Goal: Task Accomplishment & Management: Manage account settings

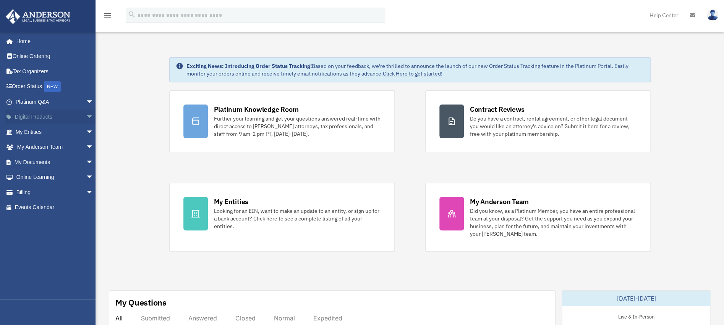
click at [86, 113] on span "arrow_drop_down" at bounding box center [93, 118] width 15 height 16
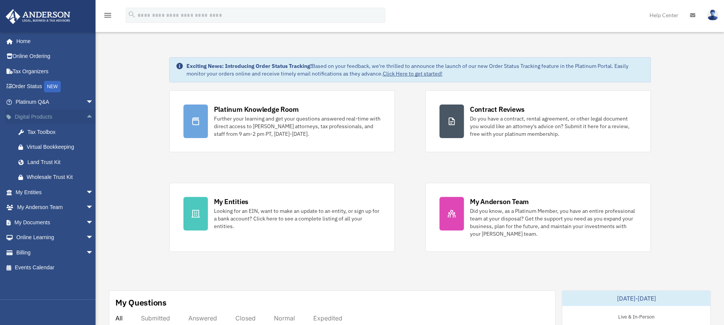
click at [86, 113] on span "arrow_drop_up" at bounding box center [93, 118] width 15 height 16
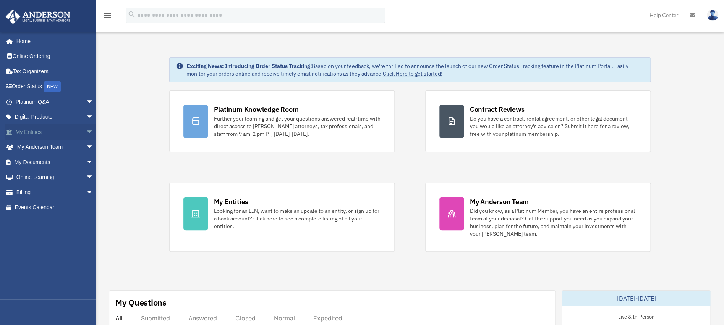
click at [86, 133] on span "arrow_drop_down" at bounding box center [93, 133] width 15 height 16
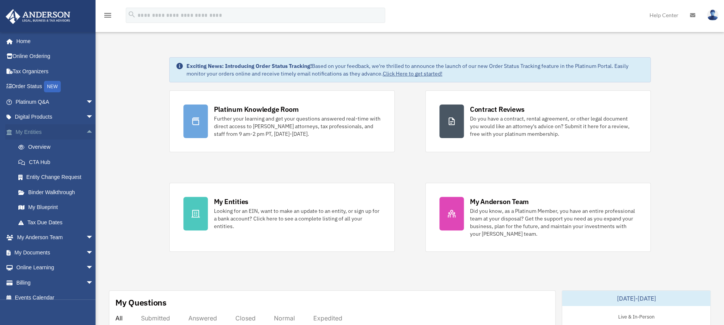
click at [86, 131] on span "arrow_drop_up" at bounding box center [93, 133] width 15 height 16
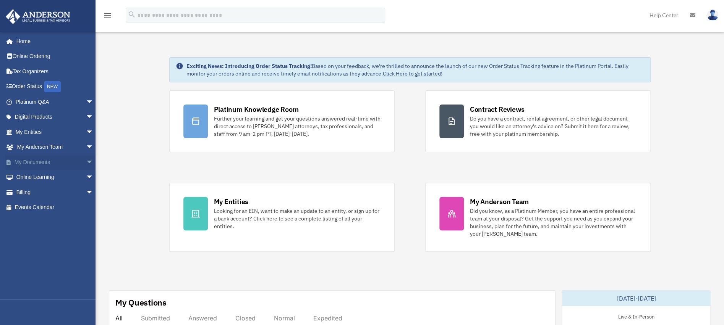
click at [86, 160] on span "arrow_drop_down" at bounding box center [93, 163] width 15 height 16
click at [27, 177] on link "Box" at bounding box center [58, 177] width 94 height 15
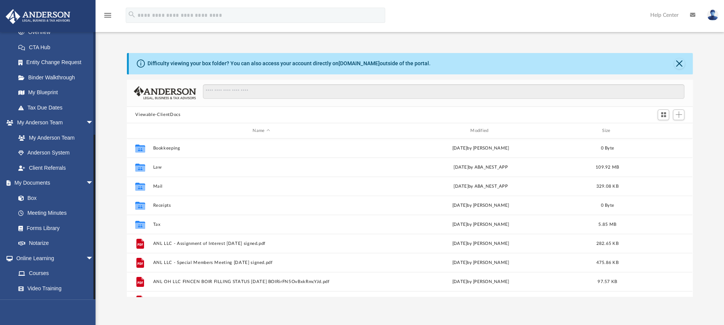
scroll to position [158, 0]
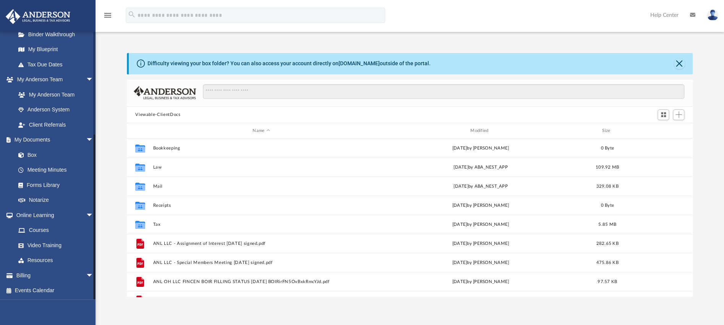
drag, startPoint x: 95, startPoint y: 186, endPoint x: 96, endPoint y: 298, distance: 111.9
click at [96, 298] on div "App [EMAIL_ADDRESS][DOMAIN_NAME] Sign Out [EMAIL_ADDRESS][DOMAIN_NAME] Home Onl…" at bounding box center [362, 163] width 724 height 326
click at [487, 129] on div "Modified" at bounding box center [480, 131] width 216 height 7
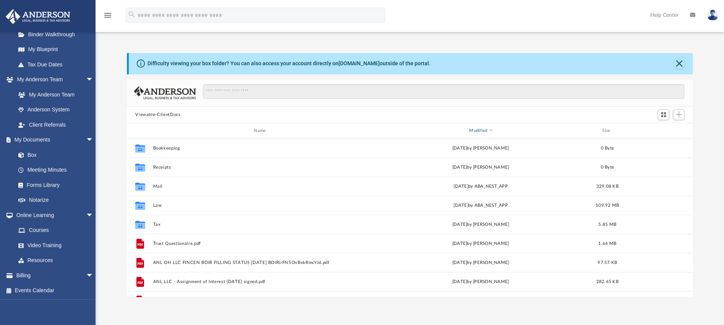
click at [487, 130] on div "Modified" at bounding box center [480, 131] width 216 height 7
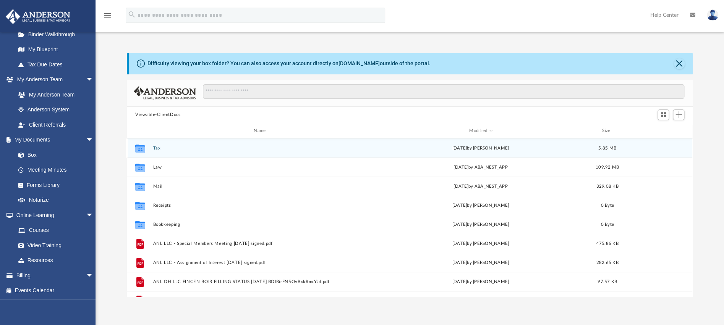
click at [155, 149] on button "Tax" at bounding box center [261, 148] width 216 height 5
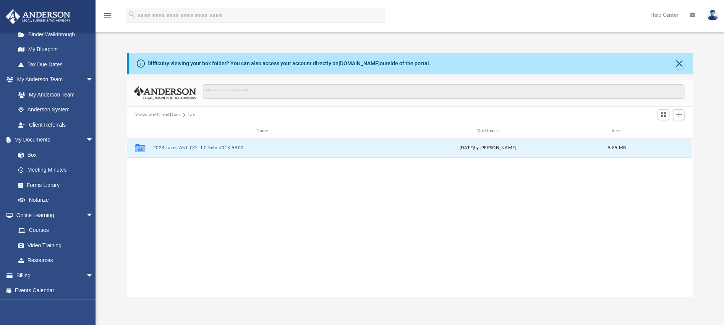
click at [181, 148] on button "2024 taxes ANL CO LLC Solo 401K 5500" at bounding box center [263, 148] width 221 height 5
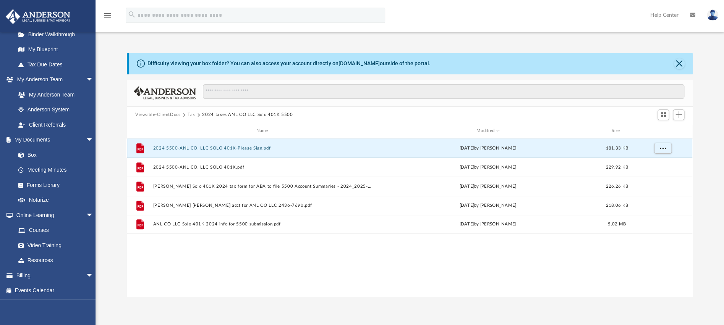
click at [176, 147] on button "2024 5500-ANL CO, LLC SOLO 401K-Please Sign.pdf" at bounding box center [263, 148] width 221 height 5
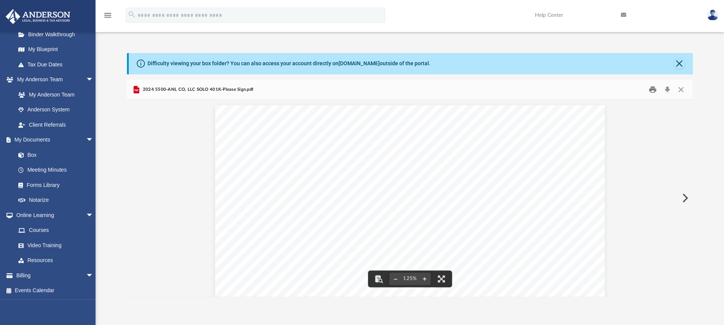
click at [653, 87] on button "Print" at bounding box center [652, 90] width 15 height 12
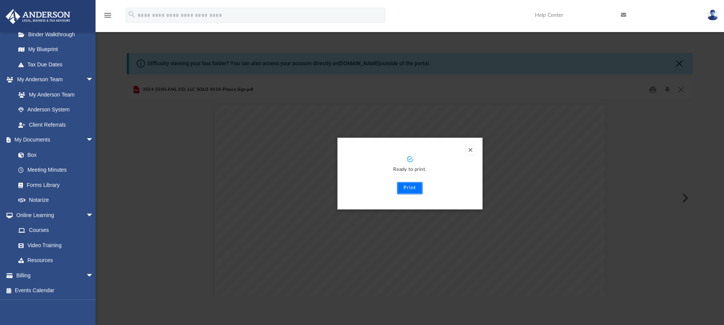
click at [415, 189] on button "Print" at bounding box center [410, 188] width 26 height 12
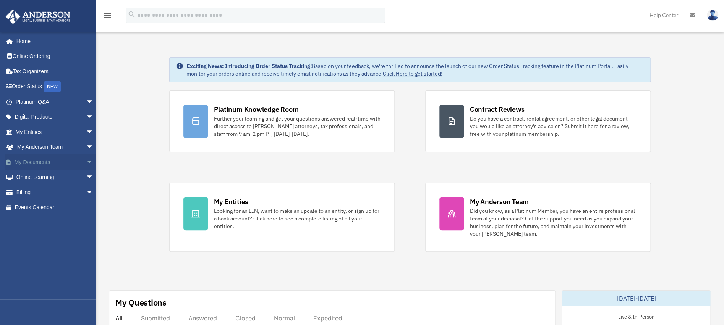
click at [86, 160] on span "arrow_drop_down" at bounding box center [93, 163] width 15 height 16
click at [58, 179] on link "Box" at bounding box center [58, 177] width 94 height 15
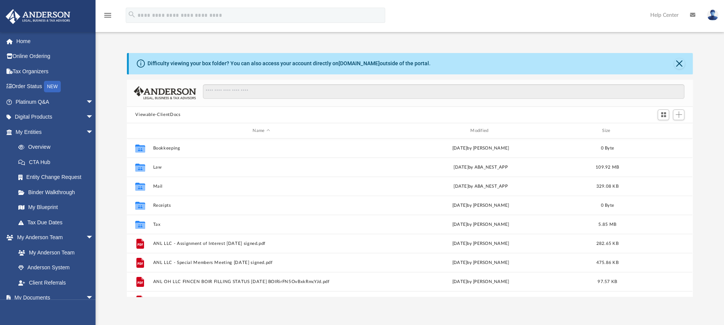
scroll to position [164, 555]
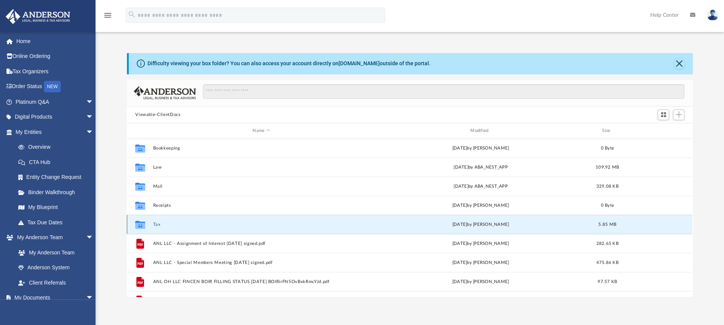
click at [155, 223] on button "Tax" at bounding box center [261, 224] width 216 height 5
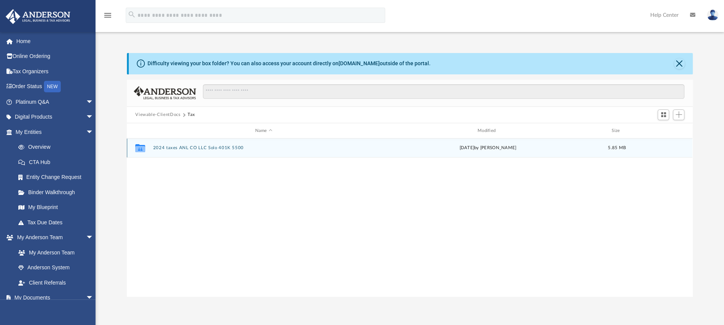
click at [198, 149] on button "2024 taxes ANL CO LLC Solo 401K 5500" at bounding box center [263, 148] width 221 height 5
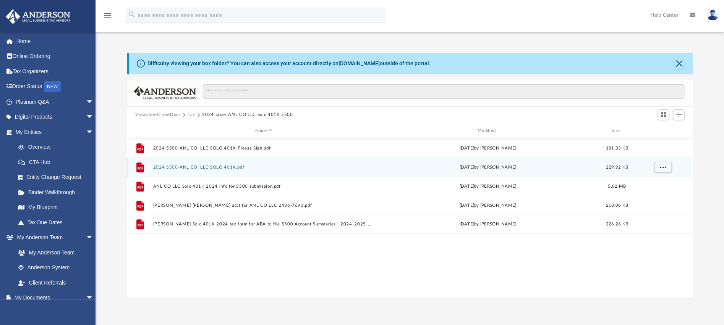
click at [212, 167] on button "2024 5500-ANL CO, LLC SOLO 401K.pdf" at bounding box center [263, 167] width 221 height 5
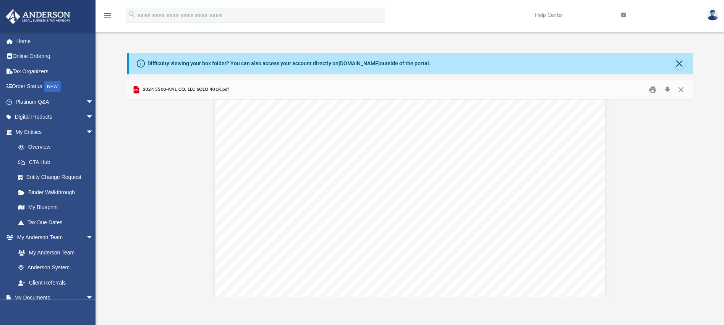
scroll to position [2154, 0]
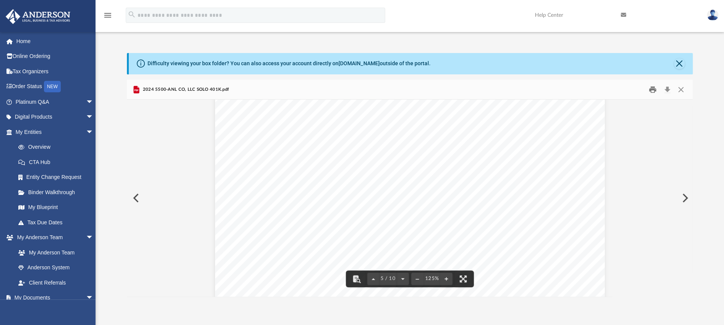
click at [651, 90] on button "Print" at bounding box center [652, 90] width 15 height 12
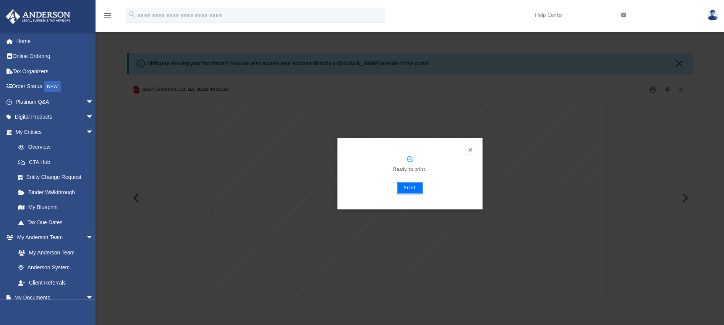
click at [408, 191] on button "Print" at bounding box center [410, 188] width 26 height 12
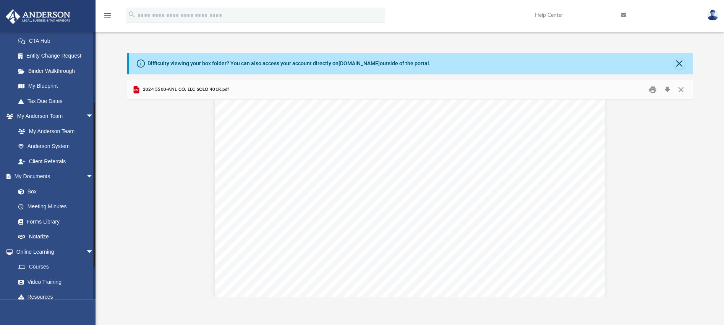
scroll to position [131, 0]
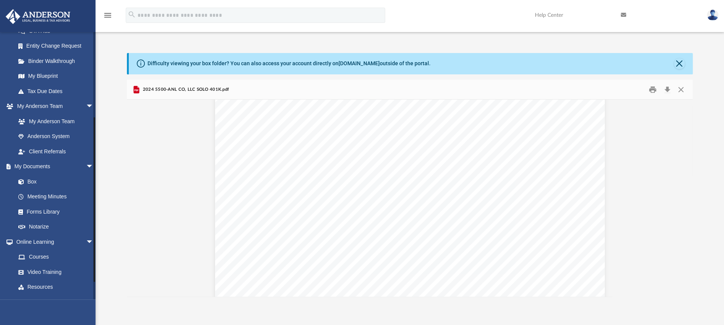
drag, startPoint x: 94, startPoint y: 74, endPoint x: 96, endPoint y: 156, distance: 81.8
click at [96, 156] on div "App scottfoote11@gmail.com Sign Out scottfoote11@gmail.com Home Online Ordering…" at bounding box center [362, 163] width 724 height 268
click at [37, 179] on link "Box" at bounding box center [58, 181] width 94 height 15
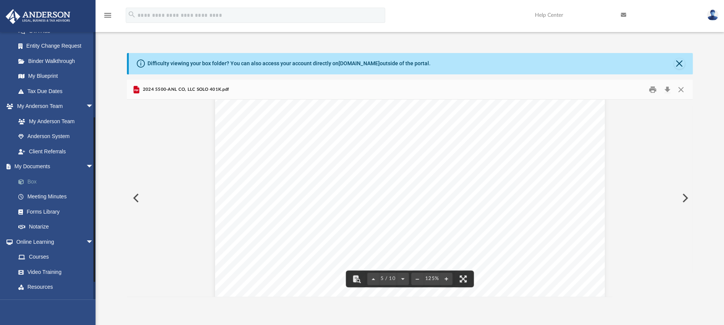
click at [28, 182] on link "Box" at bounding box center [58, 181] width 94 height 15
click at [134, 200] on button "Preview" at bounding box center [135, 198] width 17 height 21
click at [45, 199] on link "Meeting Minutes" at bounding box center [58, 196] width 94 height 15
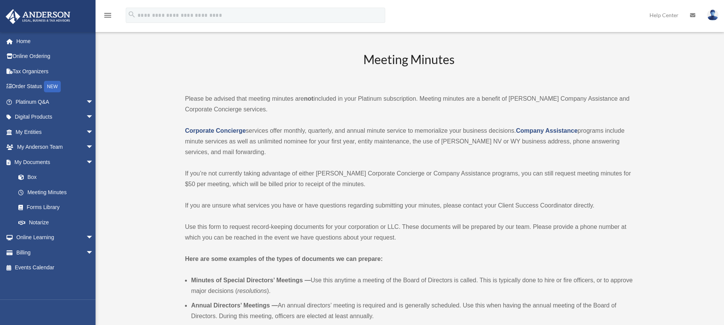
click at [33, 180] on link "Box" at bounding box center [58, 177] width 94 height 15
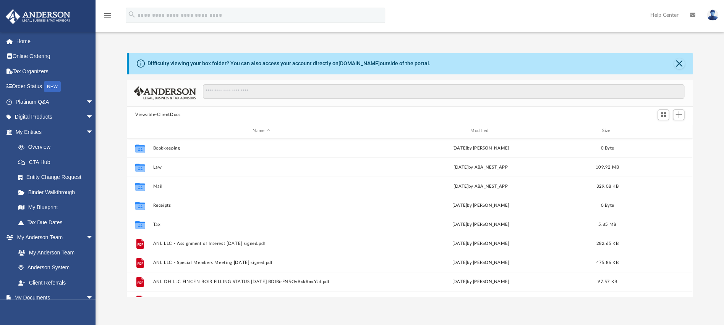
scroll to position [164, 555]
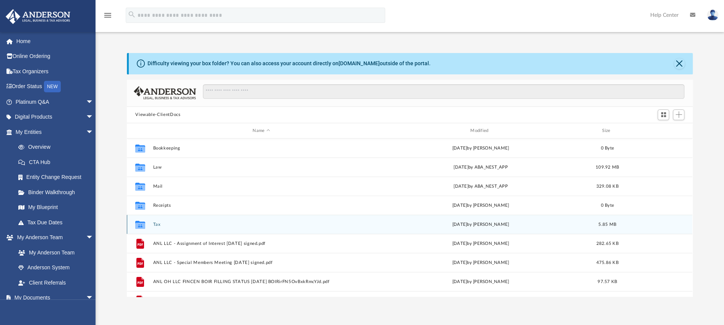
click at [155, 224] on button "Tax" at bounding box center [261, 224] width 216 height 5
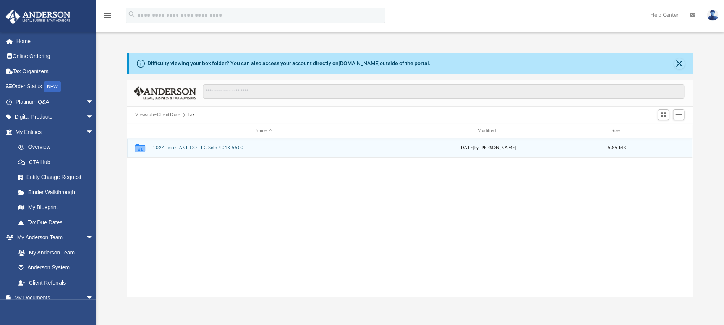
click at [194, 148] on button "2024 taxes ANL CO LLC Solo 401K 5500" at bounding box center [263, 148] width 221 height 5
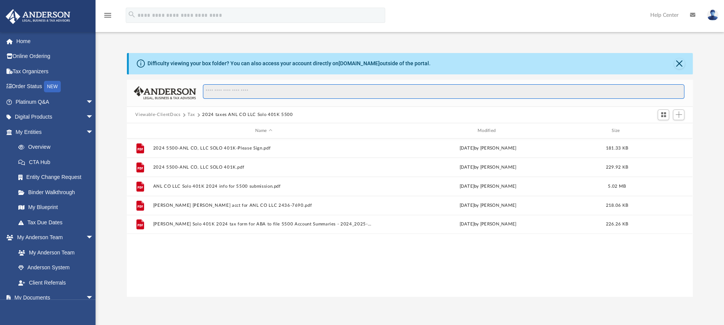
click at [511, 94] on input "Search files and folders" at bounding box center [443, 91] width 481 height 15
click at [679, 114] on span "Add" at bounding box center [678, 115] width 6 height 6
click at [661, 130] on li "Upload" at bounding box center [667, 130] width 24 height 8
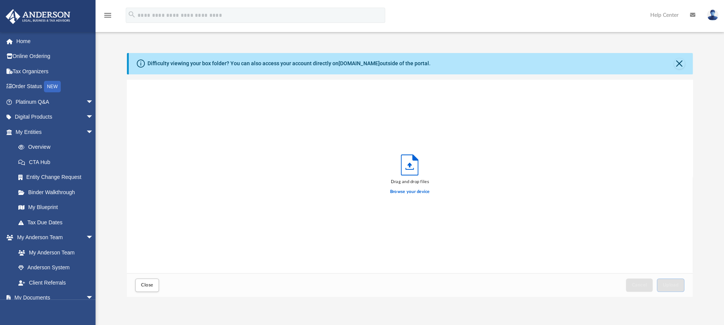
scroll to position [184, 555]
click at [420, 194] on label "Browse your device" at bounding box center [410, 192] width 40 height 7
click at [0, 0] on input "Browse your device" at bounding box center [0, 0] width 0 height 0
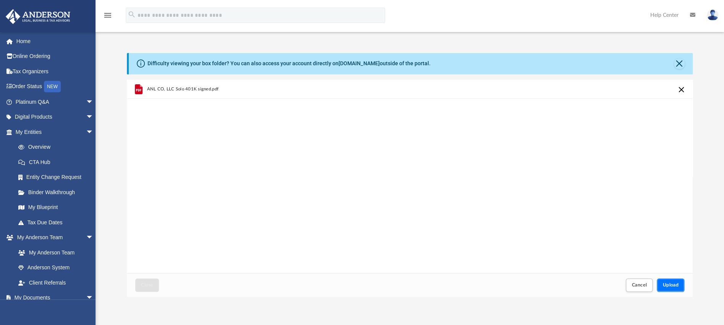
click at [670, 282] on button "Upload" at bounding box center [670, 285] width 27 height 13
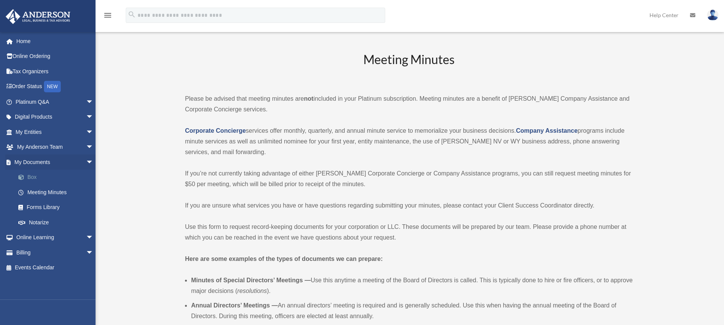
click at [45, 175] on link "Box" at bounding box center [58, 177] width 94 height 15
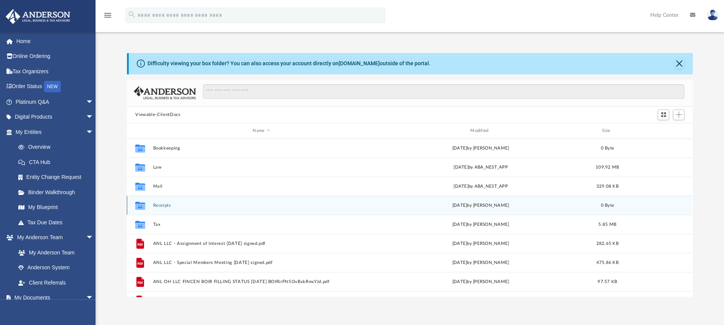
scroll to position [164, 555]
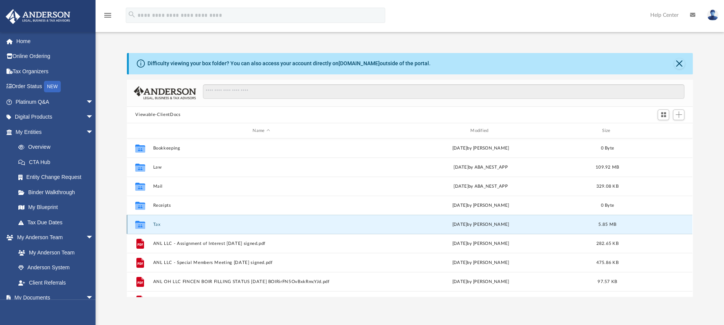
click at [158, 223] on button "Tax" at bounding box center [261, 224] width 216 height 5
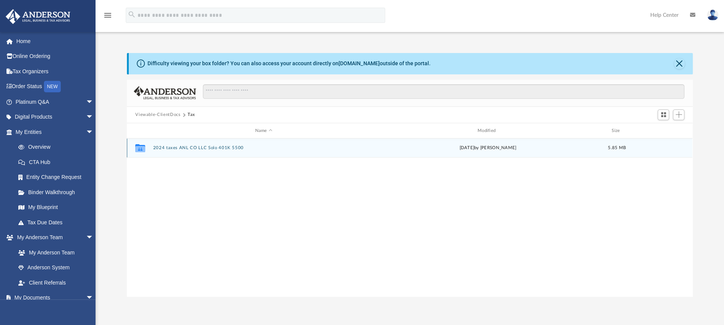
click at [159, 145] on div "Collaborated Folder 2024 taxes ANL CO LLC Solo 401K 5500 [DATE] by [PERSON_NAME…" at bounding box center [409, 148] width 565 height 19
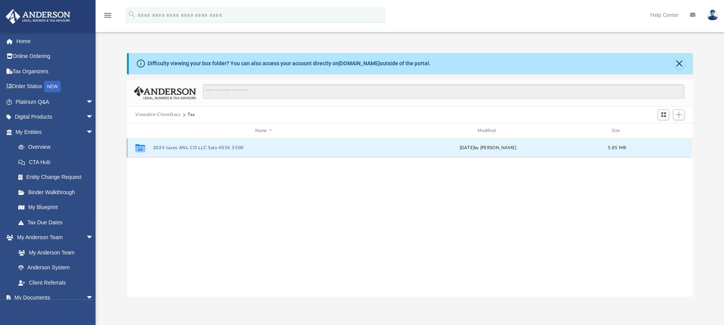
click at [167, 149] on button "2024 taxes ANL CO LLC Solo 401K 5500" at bounding box center [263, 148] width 221 height 5
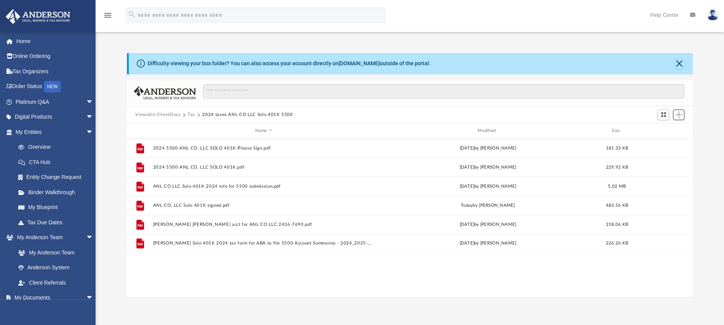
click at [682, 113] on span "Add" at bounding box center [678, 115] width 6 height 6
click at [658, 131] on li "Upload" at bounding box center [667, 130] width 24 height 8
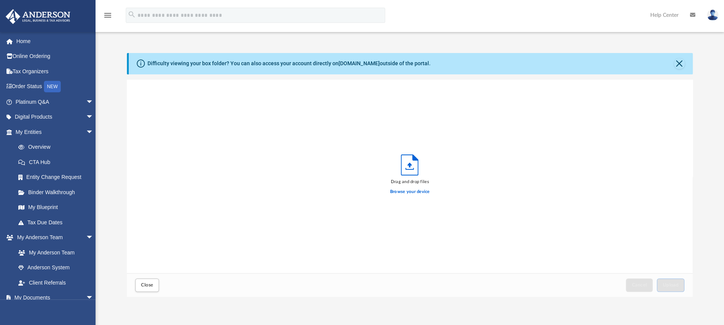
scroll to position [184, 555]
click at [416, 192] on label "Browse your device" at bounding box center [410, 192] width 40 height 7
click at [0, 0] on input "Browse your device" at bounding box center [0, 0] width 0 height 0
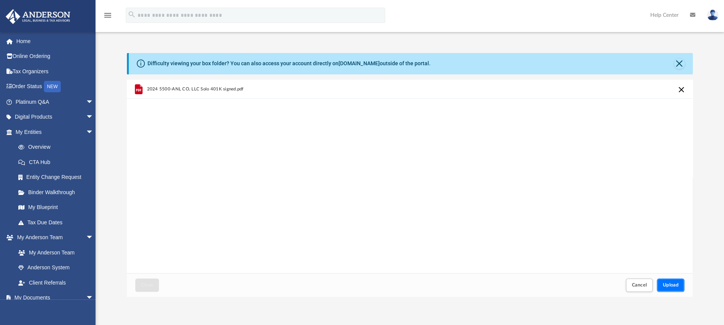
click at [671, 284] on span "Upload" at bounding box center [670, 285] width 16 height 5
